Goal: Task Accomplishment & Management: Manage account settings

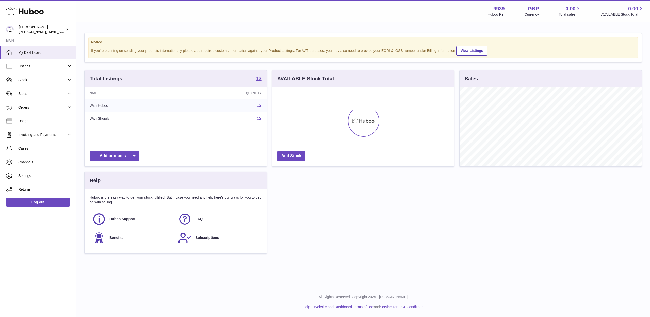
scroll to position [79, 182]
click at [40, 85] on link "Stock" at bounding box center [38, 80] width 76 height 14
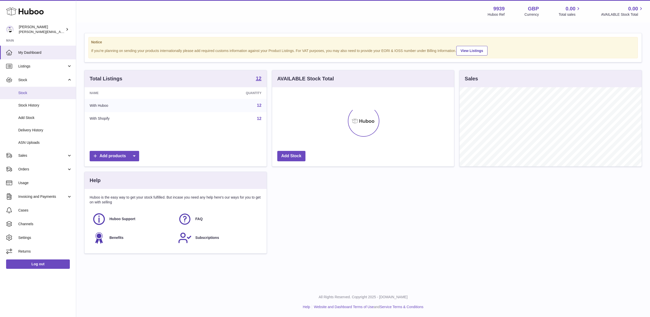
click at [40, 93] on span "Stock" at bounding box center [45, 93] width 54 height 5
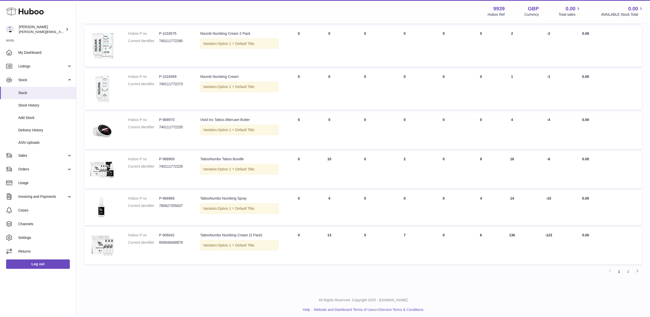
scroll to position [232, 0]
click at [25, 156] on link "Sales" at bounding box center [38, 156] width 76 height 14
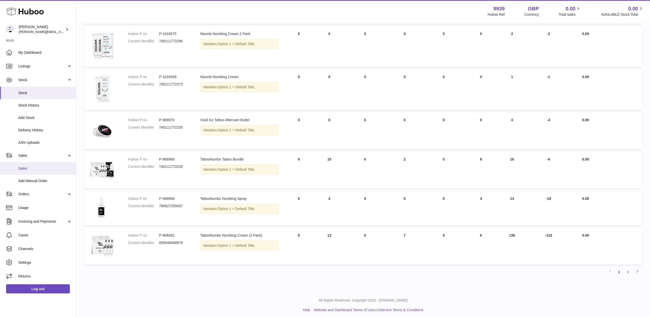
click at [29, 166] on span "Sales" at bounding box center [45, 168] width 54 height 5
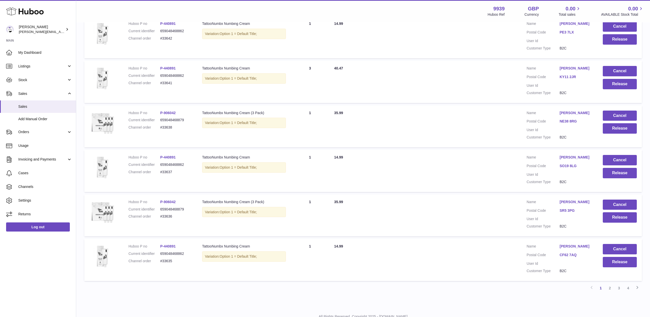
scroll to position [299, 0]
click at [607, 284] on link "2" at bounding box center [609, 288] width 9 height 9
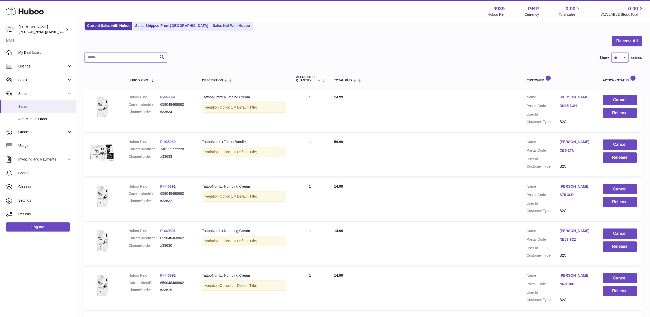
scroll to position [40, 0]
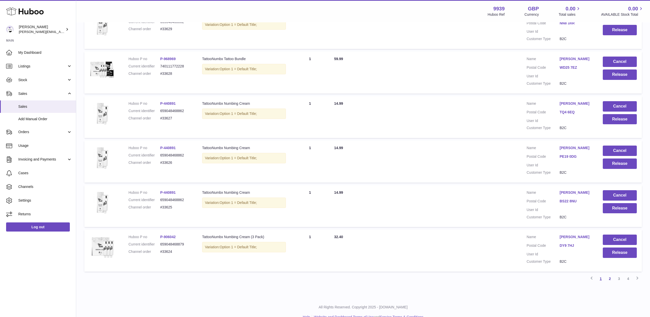
click at [603, 274] on link "1" at bounding box center [600, 278] width 9 height 9
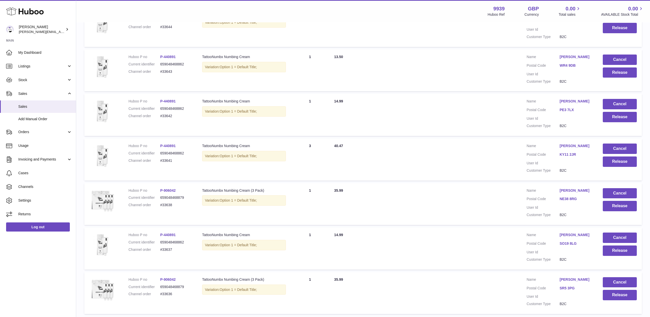
scroll to position [228, 0]
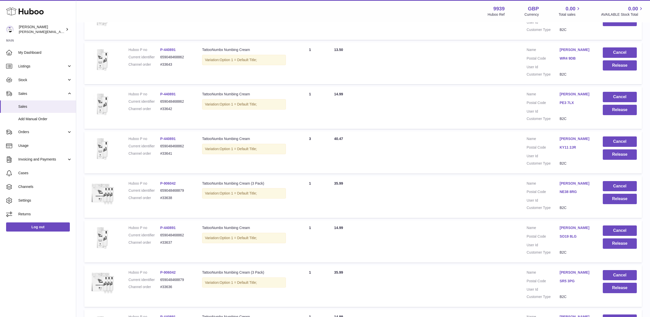
click at [617, 188] on td "Cancel Release" at bounding box center [619, 197] width 44 height 42
click at [617, 194] on button "Release" at bounding box center [620, 199] width 34 height 10
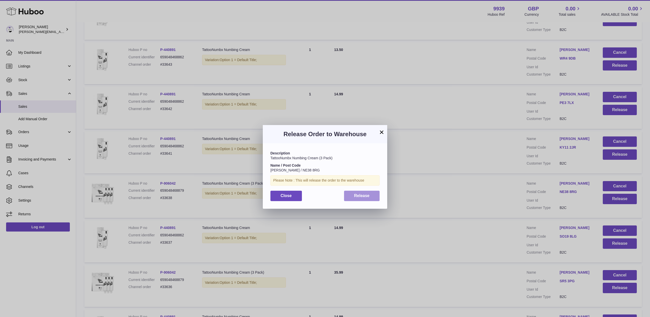
click at [357, 196] on span "Release" at bounding box center [361, 196] width 15 height 4
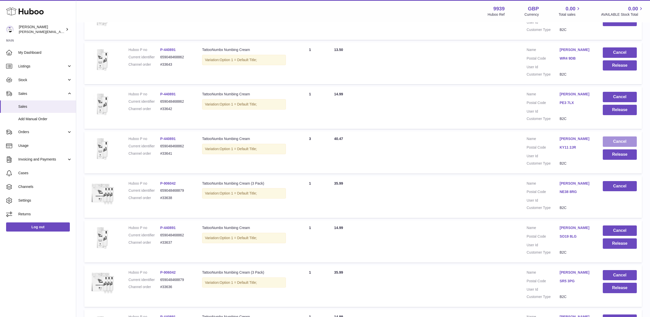
click at [615, 137] on button "Cancel" at bounding box center [620, 142] width 34 height 10
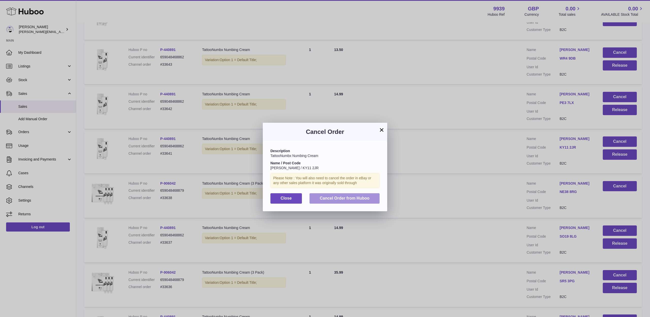
click at [374, 197] on button "Cancel Order from Huboo" at bounding box center [344, 198] width 70 height 10
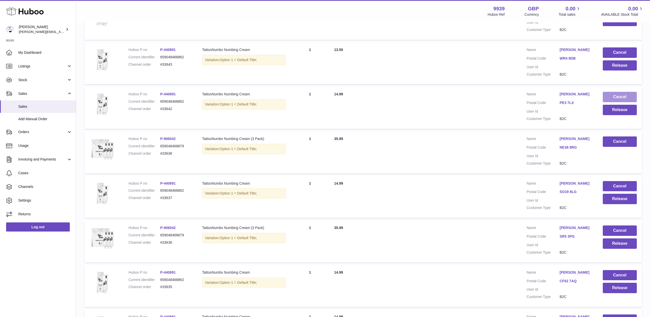
click at [616, 92] on button "Cancel" at bounding box center [620, 97] width 34 height 10
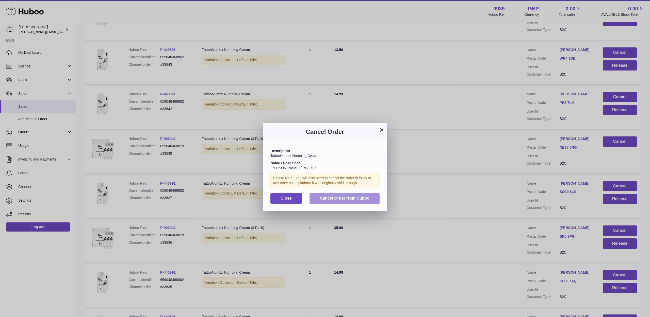
click at [372, 193] on button "Cancel Order from Huboo" at bounding box center [344, 198] width 70 height 10
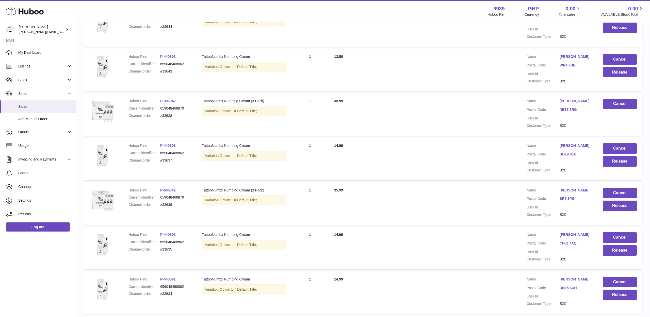
scroll to position [195, 0]
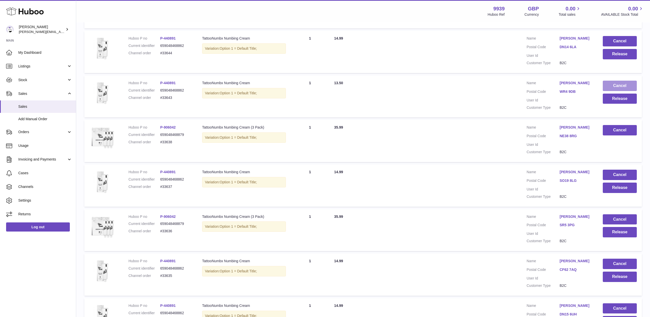
click at [627, 81] on button "Cancel" at bounding box center [620, 86] width 34 height 10
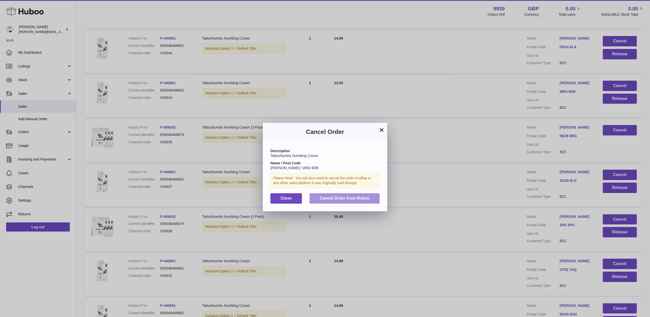
click at [349, 196] on span "Cancel Order from Huboo" at bounding box center [345, 198] width 50 height 4
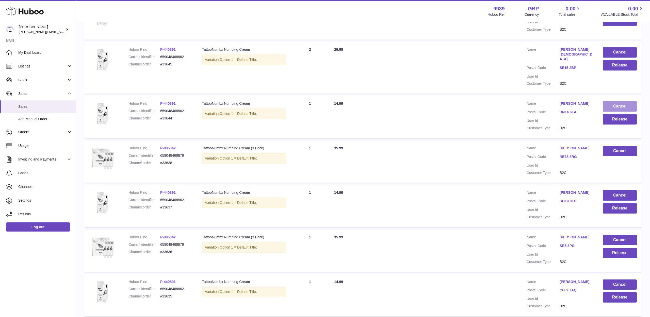
scroll to position [128, 0]
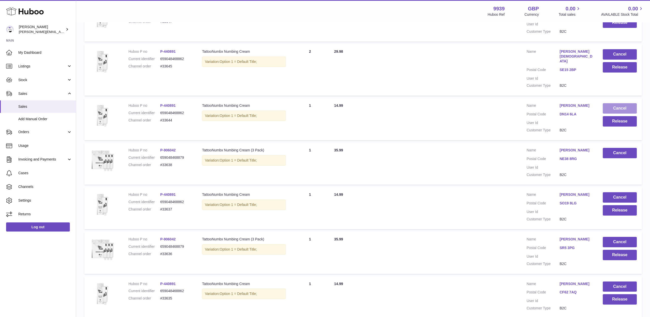
click at [612, 103] on button "Cancel" at bounding box center [620, 108] width 34 height 10
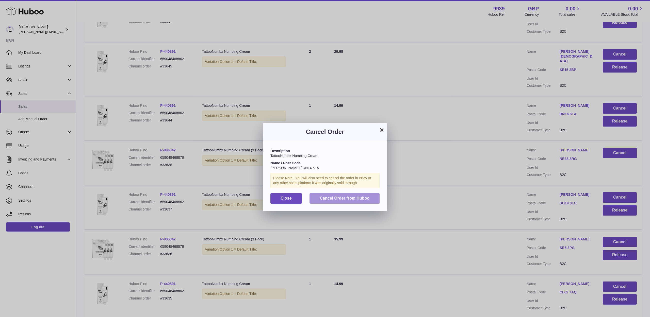
click at [371, 197] on button "Cancel Order from Huboo" at bounding box center [344, 198] width 70 height 10
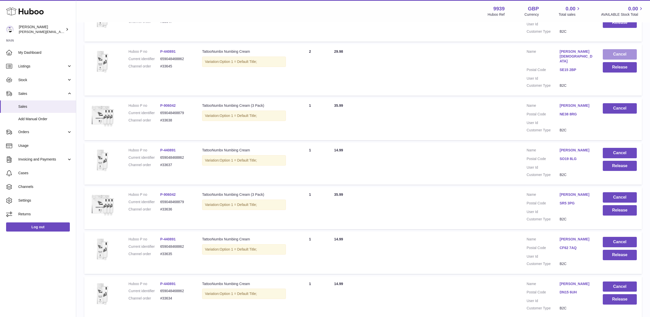
click at [616, 54] on button "Cancel" at bounding box center [620, 54] width 34 height 10
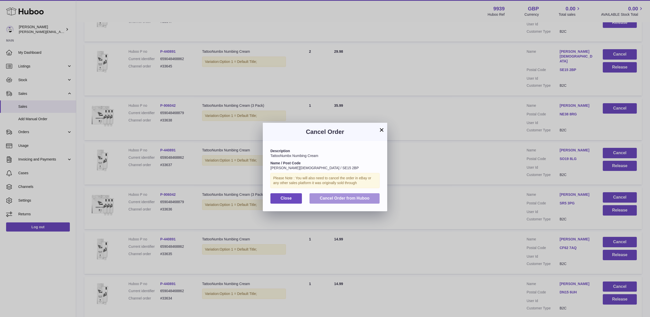
click at [374, 196] on button "Cancel Order from Huboo" at bounding box center [344, 198] width 70 height 10
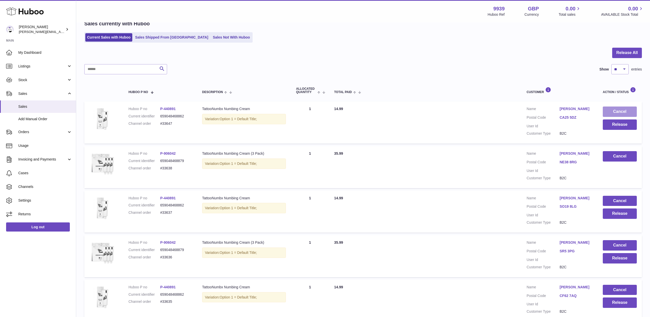
scroll to position [24, 0]
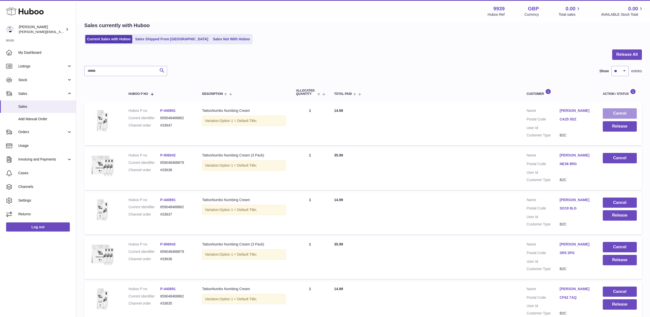
click at [617, 115] on button "Cancel" at bounding box center [620, 113] width 34 height 10
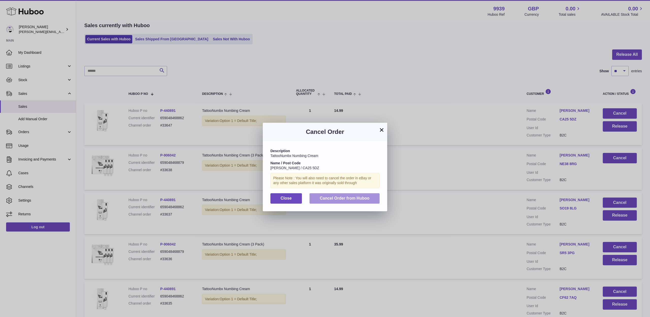
click at [332, 193] on button "Cancel Order from Huboo" at bounding box center [344, 198] width 70 height 10
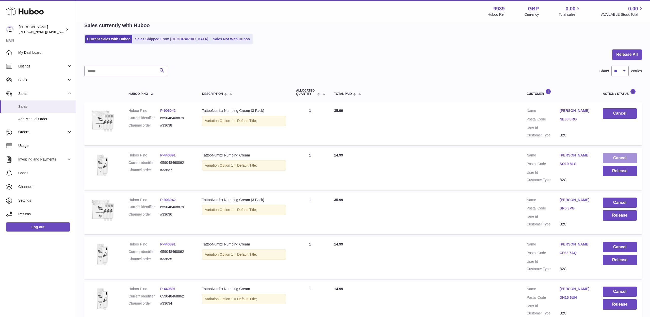
click at [620, 156] on button "Cancel" at bounding box center [620, 158] width 34 height 10
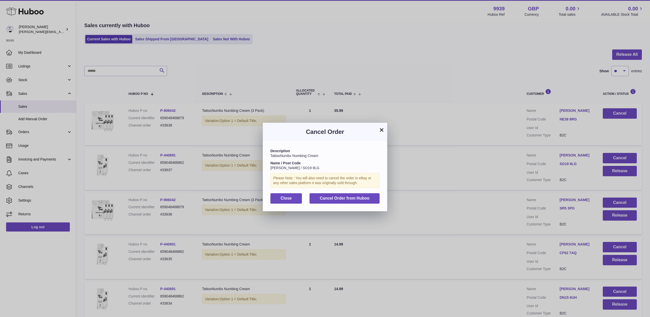
drag, startPoint x: 354, startPoint y: 197, endPoint x: 375, endPoint y: 200, distance: 21.5
click at [354, 197] on span "Cancel Order from Huboo" at bounding box center [345, 198] width 50 height 4
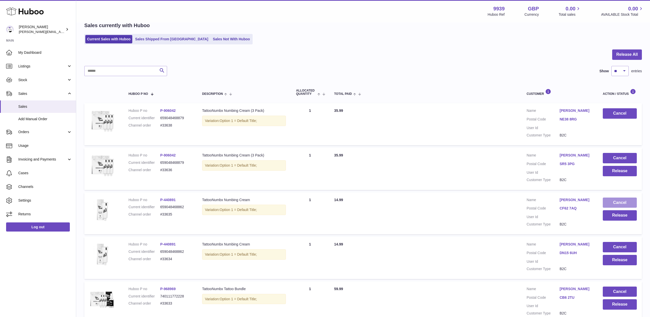
click at [627, 200] on button "Cancel" at bounding box center [620, 203] width 34 height 10
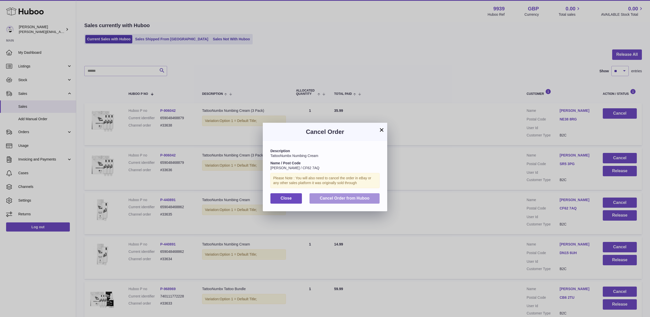
click at [364, 200] on button "Cancel Order from Huboo" at bounding box center [344, 198] width 70 height 10
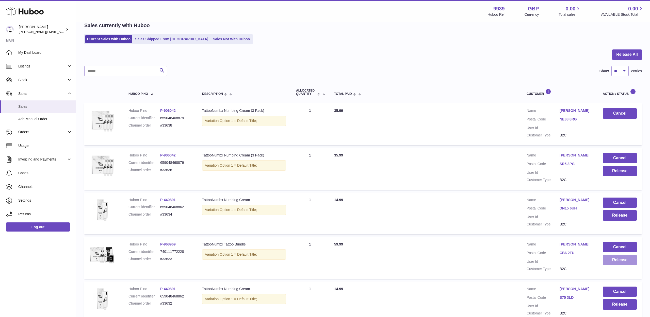
click at [616, 257] on button "Release" at bounding box center [620, 260] width 34 height 10
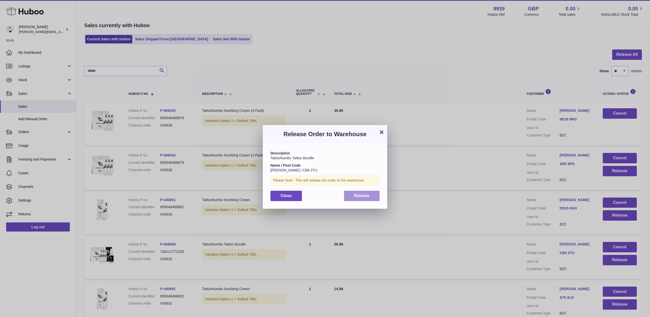
click at [373, 197] on button "Release" at bounding box center [362, 196] width 36 height 10
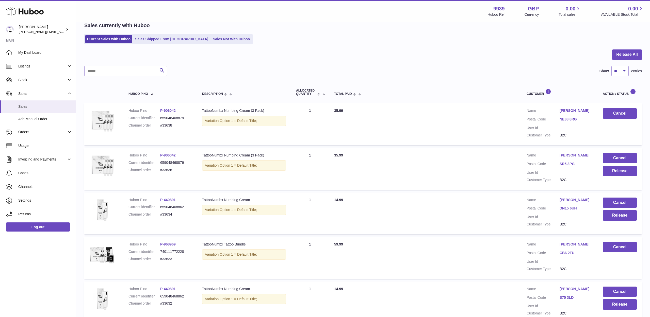
click at [571, 242] on link "Richard Foy" at bounding box center [575, 244] width 33 height 5
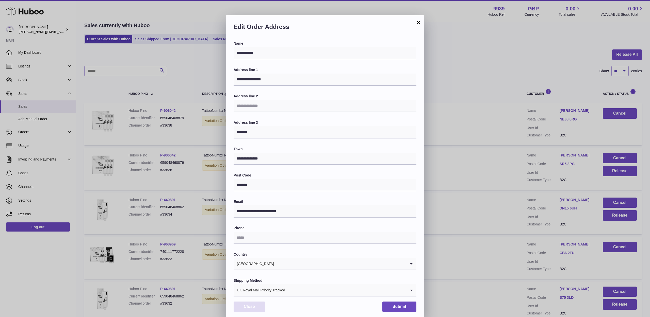
click at [255, 304] on button "Close" at bounding box center [249, 307] width 31 height 10
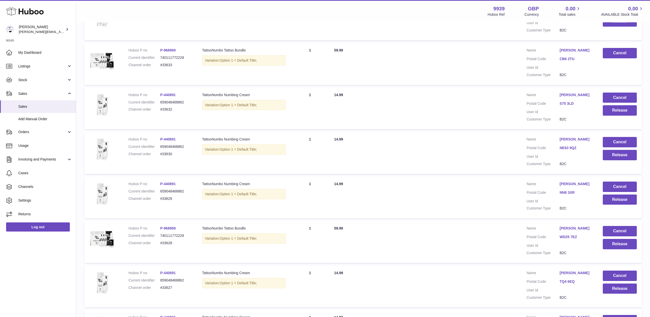
scroll to position [219, 0]
click at [622, 239] on button "Release" at bounding box center [620, 244] width 34 height 10
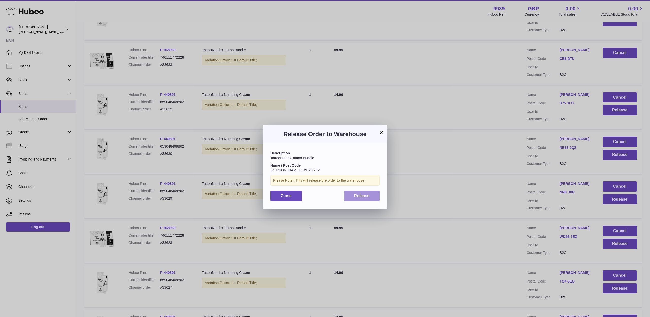
click at [356, 194] on span "Release" at bounding box center [361, 196] width 15 height 4
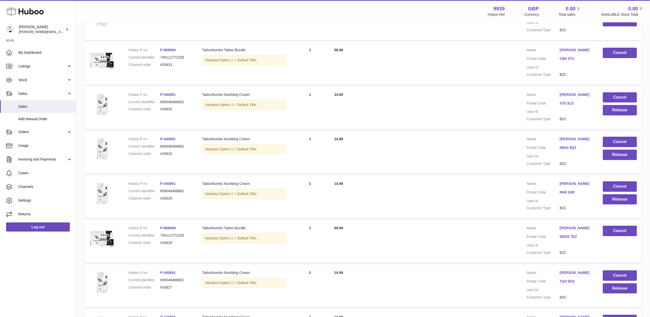
click at [568, 226] on link "Tom Pooley" at bounding box center [575, 228] width 33 height 5
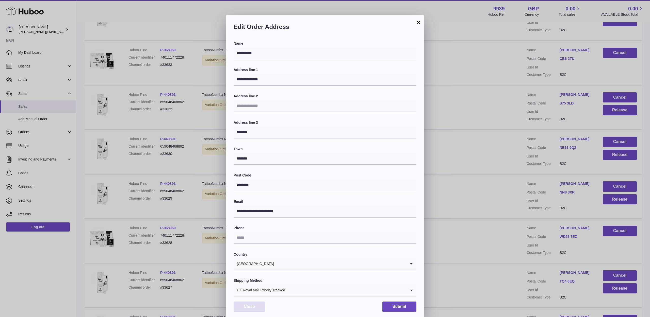
click at [258, 304] on button "Close" at bounding box center [249, 307] width 31 height 10
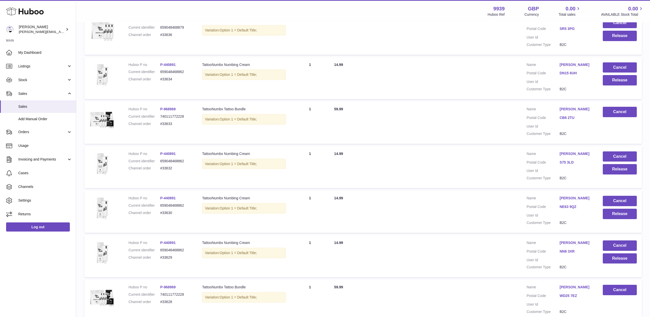
scroll to position [159, 0]
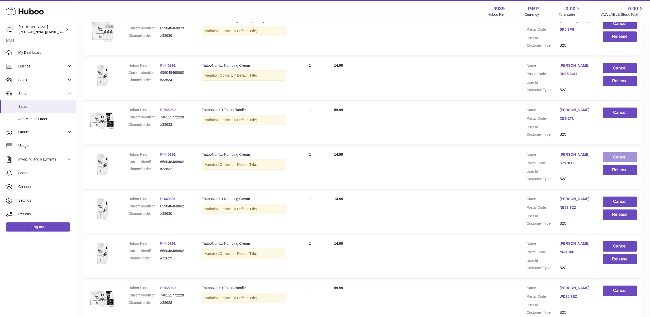
click at [619, 152] on button "Cancel" at bounding box center [620, 157] width 34 height 10
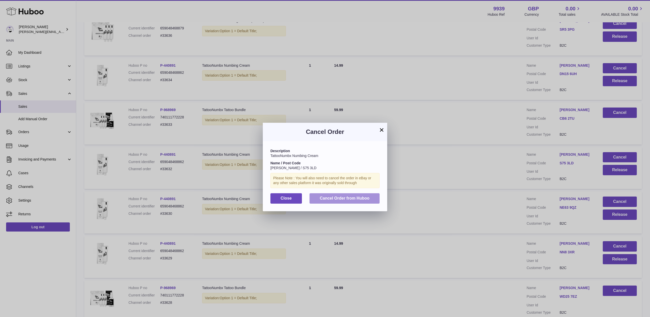
click at [360, 194] on button "Cancel Order from Huboo" at bounding box center [344, 198] width 70 height 10
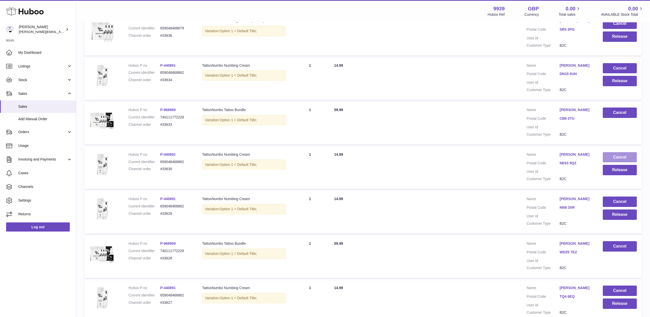
click at [614, 154] on button "Cancel" at bounding box center [620, 157] width 34 height 10
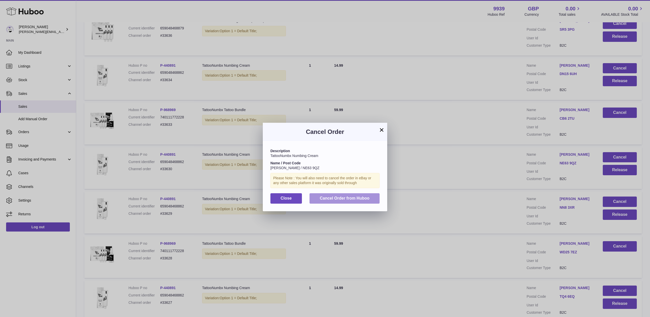
click at [356, 200] on button "Cancel Order from Huboo" at bounding box center [344, 198] width 70 height 10
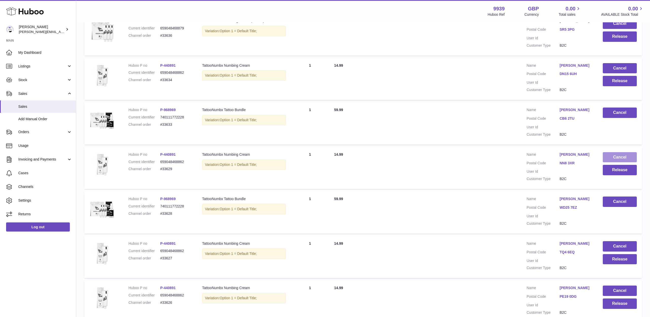
click at [623, 153] on button "Cancel" at bounding box center [620, 157] width 34 height 10
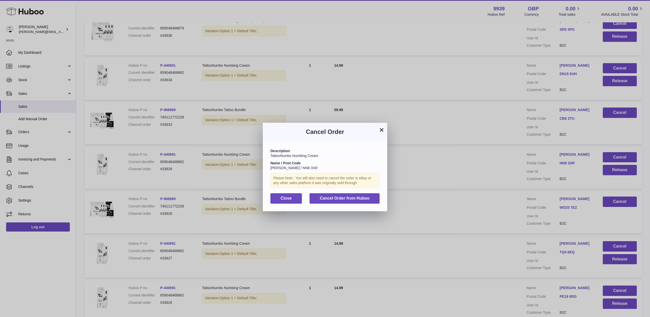
click at [342, 196] on span "Cancel Order from Huboo" at bounding box center [345, 198] width 50 height 4
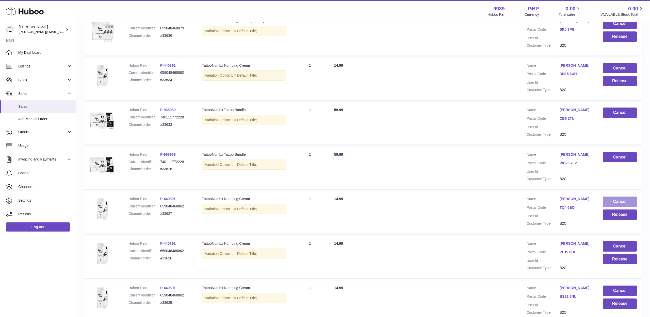
click at [626, 199] on button "Cancel" at bounding box center [620, 202] width 34 height 10
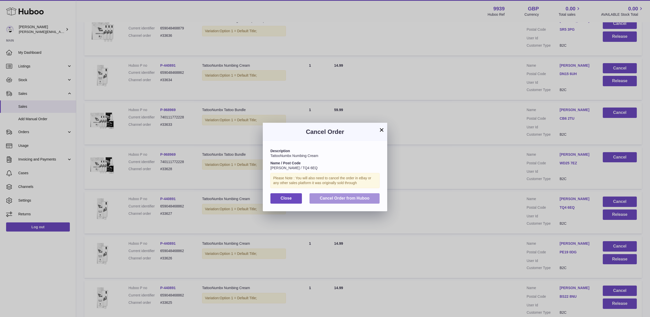
click at [378, 199] on button "Cancel Order from Huboo" at bounding box center [344, 198] width 70 height 10
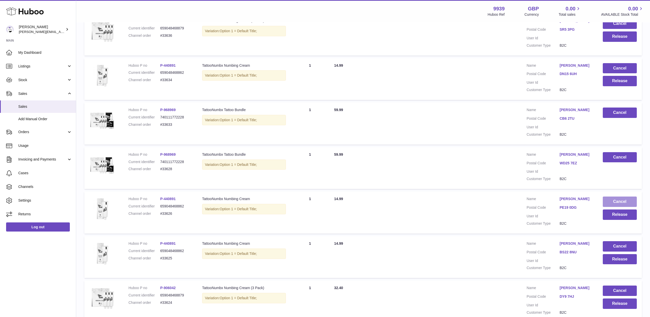
click at [613, 198] on button "Cancel" at bounding box center [620, 202] width 34 height 10
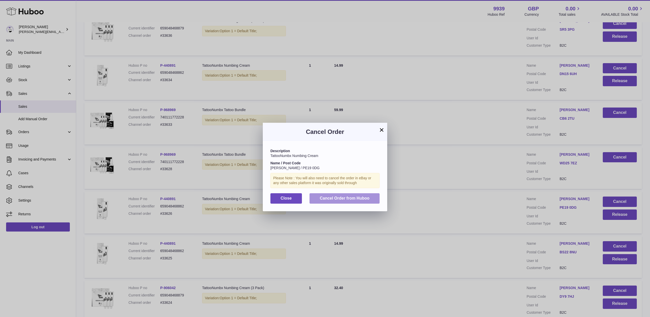
click at [367, 198] on span "Cancel Order from Huboo" at bounding box center [345, 198] width 50 height 4
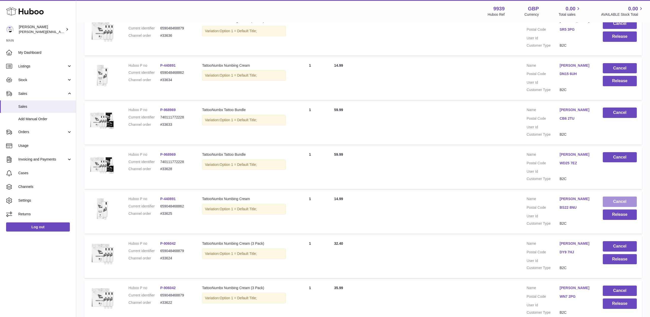
click at [614, 197] on button "Cancel" at bounding box center [620, 202] width 34 height 10
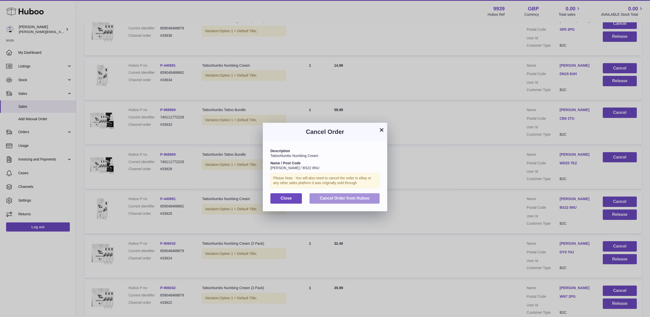
click at [378, 198] on button "Cancel Order from Huboo" at bounding box center [344, 198] width 70 height 10
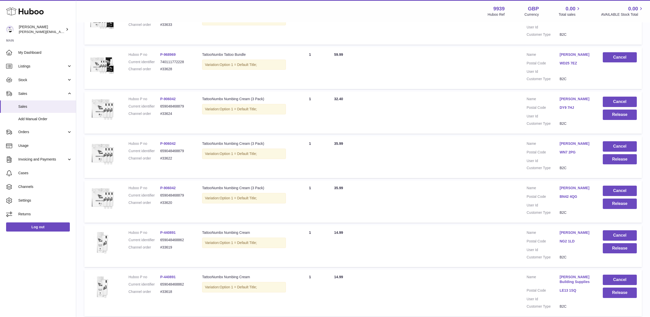
scroll to position [259, 0]
click at [612, 230] on button "Cancel" at bounding box center [620, 235] width 34 height 10
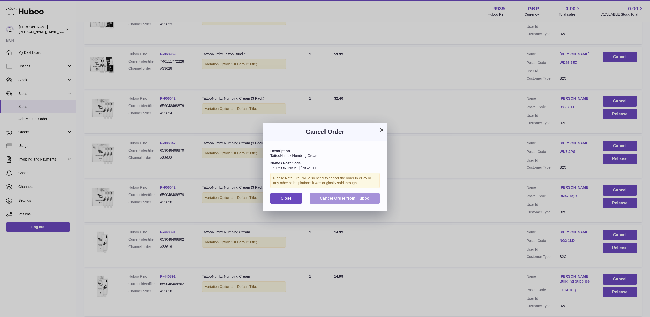
click at [354, 196] on span "Cancel Order from Huboo" at bounding box center [345, 198] width 50 height 4
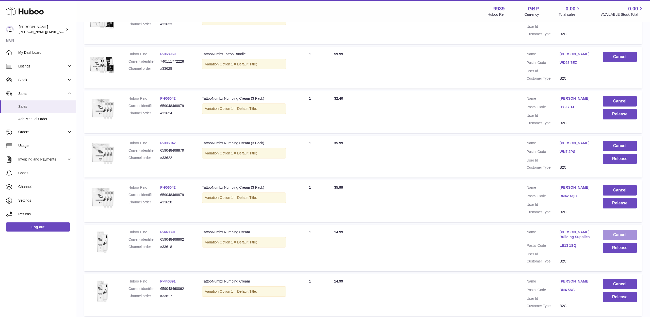
click at [608, 230] on button "Cancel" at bounding box center [620, 235] width 34 height 10
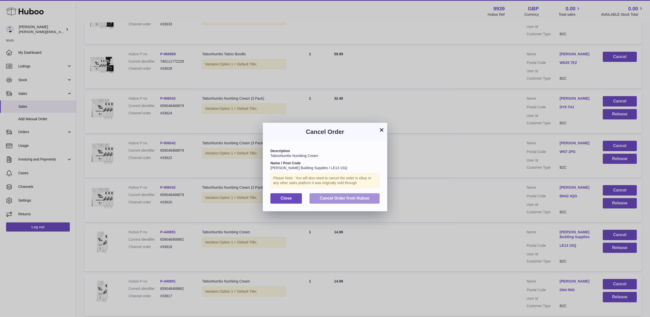
click at [375, 200] on button "Cancel Order from Huboo" at bounding box center [344, 198] width 70 height 10
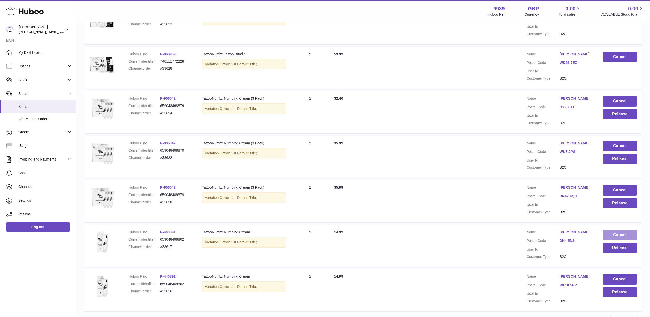
click at [611, 230] on button "Cancel" at bounding box center [620, 235] width 34 height 10
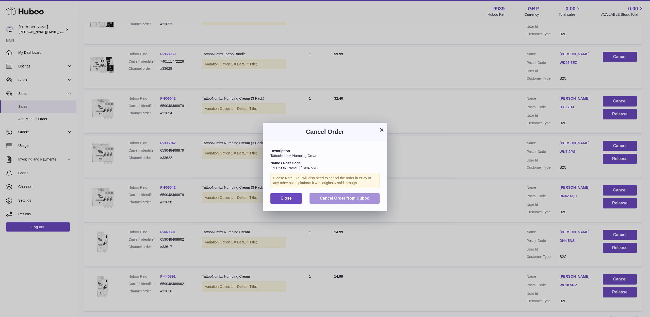
click at [367, 200] on button "Cancel Order from Huboo" at bounding box center [344, 198] width 70 height 10
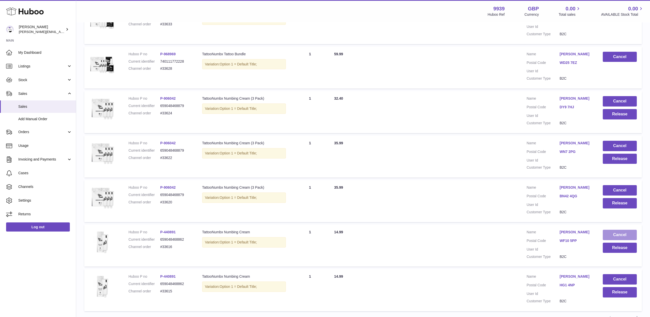
click at [620, 230] on button "Cancel" at bounding box center [620, 235] width 34 height 10
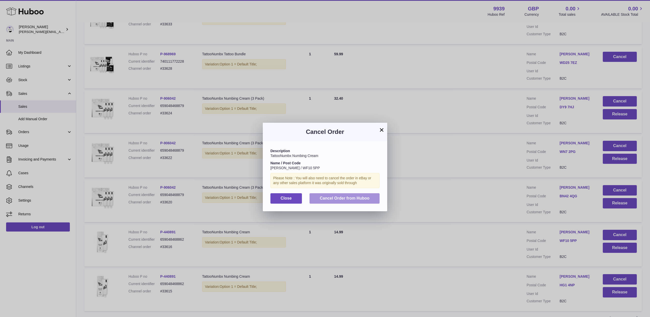
click at [370, 201] on button "Cancel Order from Huboo" at bounding box center [344, 198] width 70 height 10
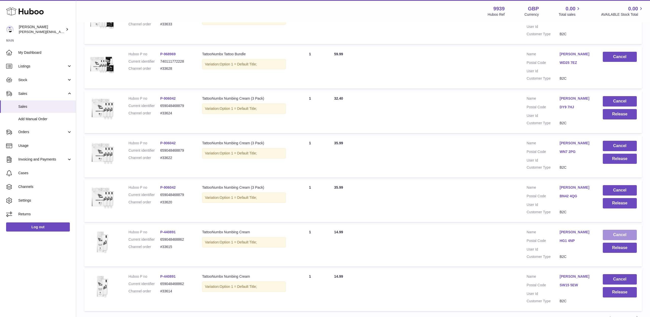
click at [614, 230] on button "Cancel" at bounding box center [620, 235] width 34 height 10
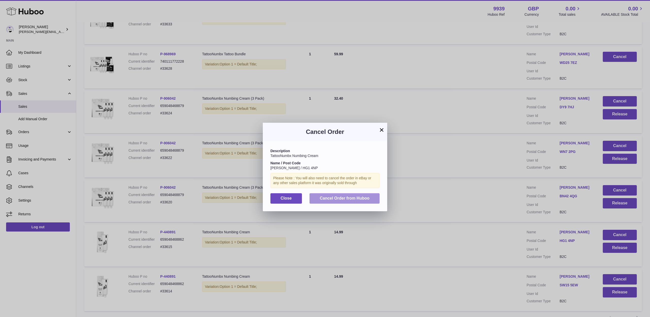
click at [371, 199] on button "Cancel Order from Huboo" at bounding box center [344, 198] width 70 height 10
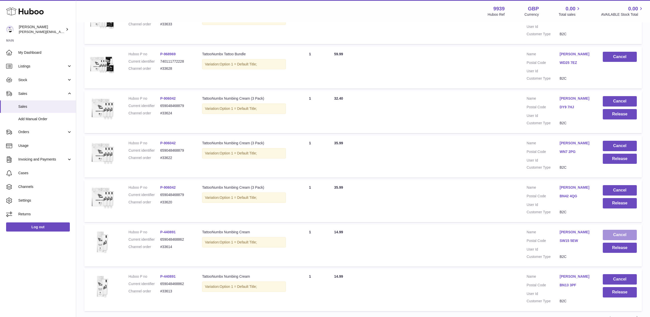
click at [608, 230] on button "Cancel" at bounding box center [620, 235] width 34 height 10
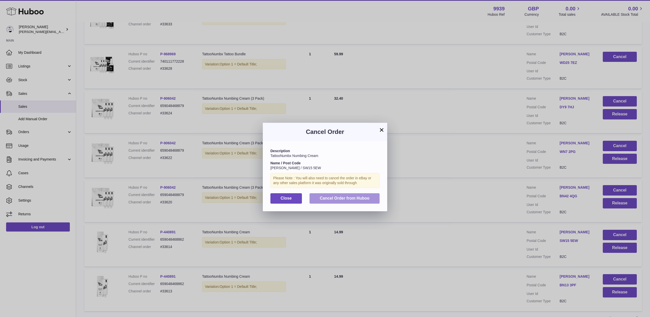
click at [358, 198] on span "Cancel Order from Huboo" at bounding box center [345, 198] width 50 height 4
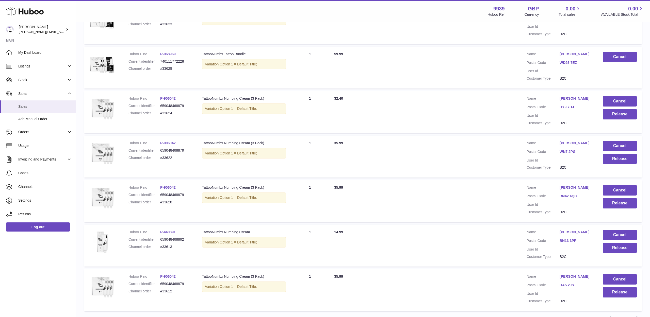
click at [610, 230] on button "Cancel" at bounding box center [620, 235] width 34 height 10
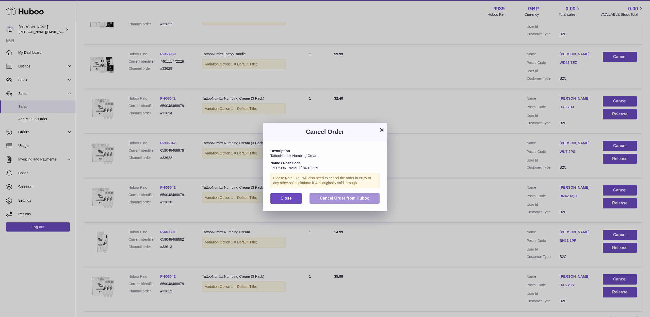
click at [369, 197] on button "Cancel Order from Huboo" at bounding box center [344, 198] width 70 height 10
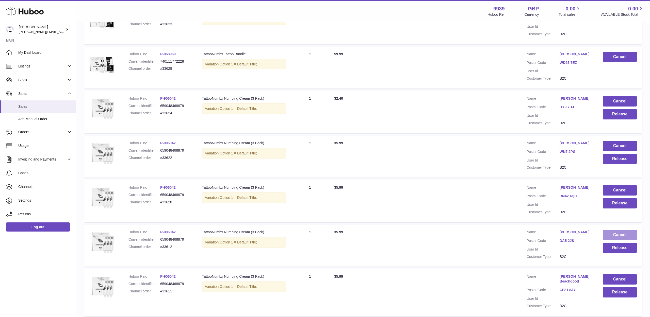
click at [618, 232] on button "Cancel" at bounding box center [620, 235] width 34 height 10
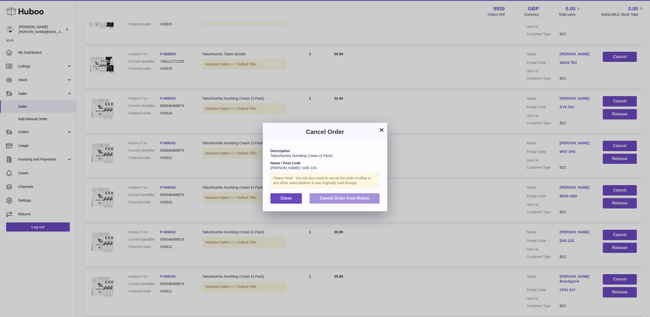
click at [360, 201] on button "Cancel Order from Huboo" at bounding box center [344, 198] width 70 height 10
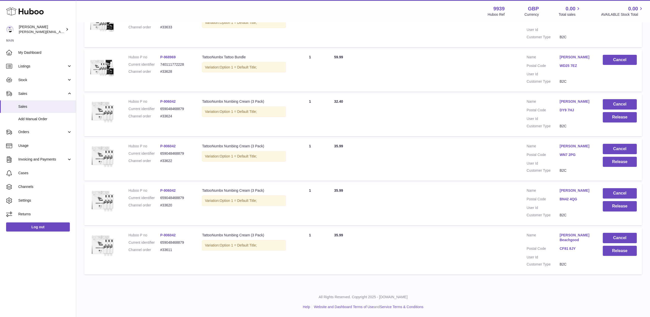
scroll to position [242, 0]
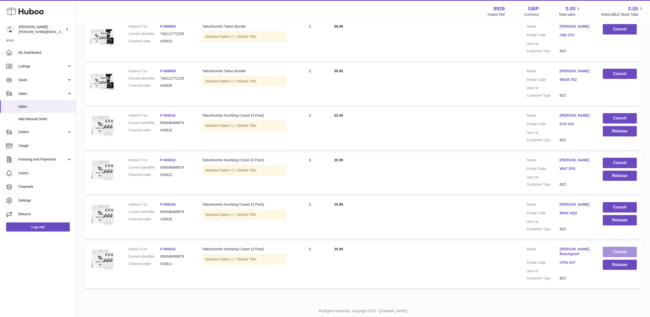
click at [619, 247] on button "Cancel" at bounding box center [620, 252] width 34 height 10
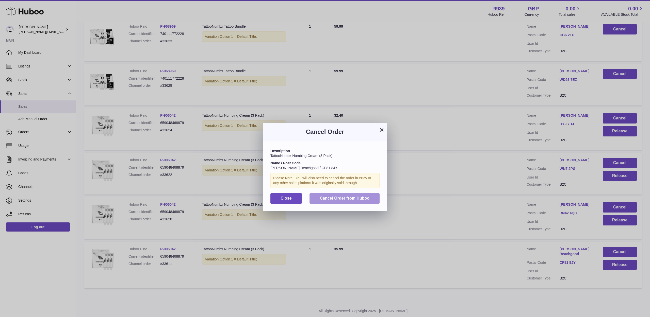
click at [351, 200] on button "Cancel Order from Huboo" at bounding box center [344, 198] width 70 height 10
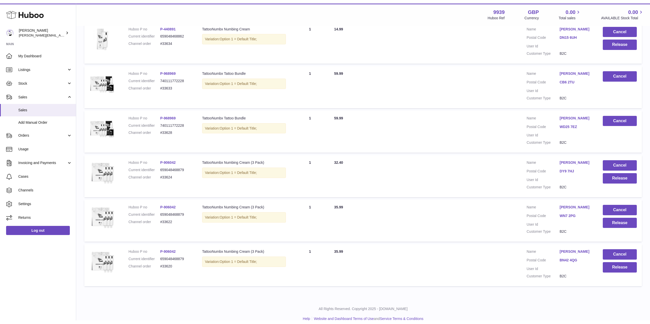
scroll to position [191, 0]
